Goal: Check status: Check status

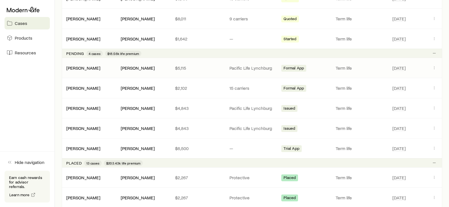
scroll to position [368, 0]
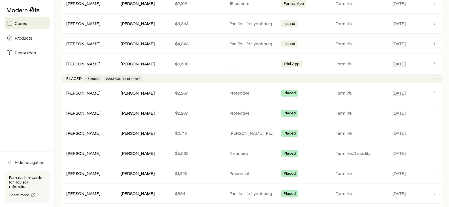
click at [211, 46] on p "$4,843" at bounding box center [197, 44] width 45 height 6
click at [75, 44] on link "[PERSON_NAME]" at bounding box center [83, 42] width 34 height 5
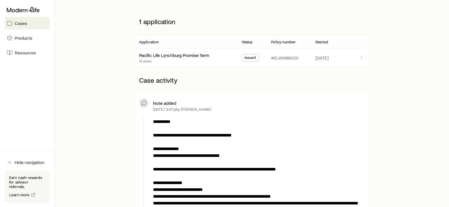
scroll to position [141, 0]
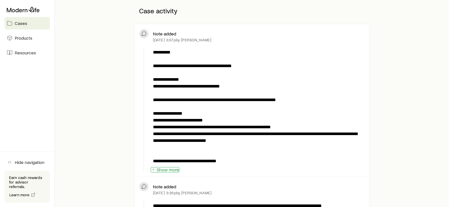
click at [164, 169] on button "Show more" at bounding box center [165, 169] width 29 height 5
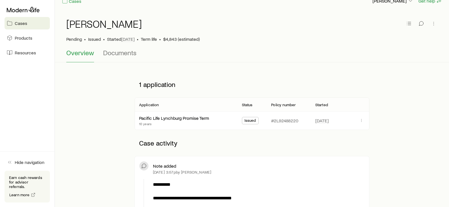
scroll to position [0, 0]
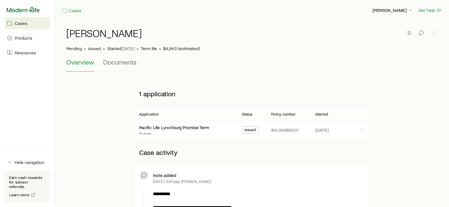
click at [23, 9] on icon at bounding box center [23, 10] width 33 height 6
